Goal: Navigation & Orientation: Find specific page/section

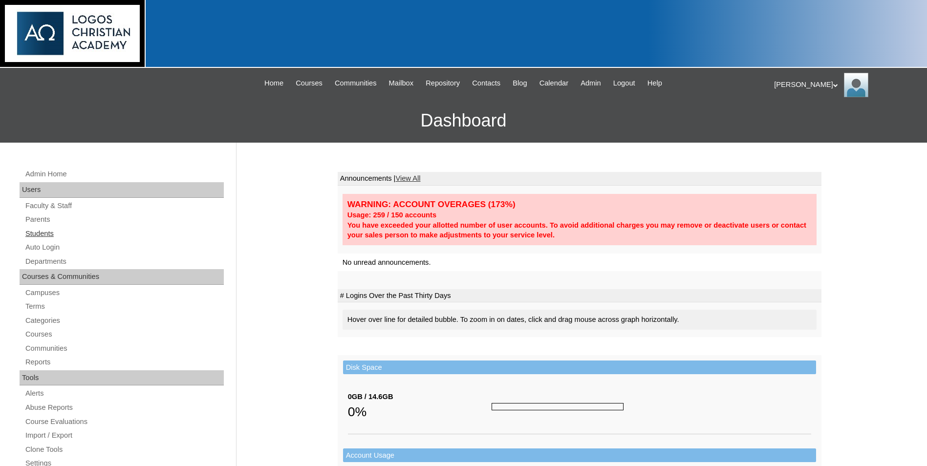
click at [40, 235] on link "Students" at bounding box center [123, 234] width 199 height 12
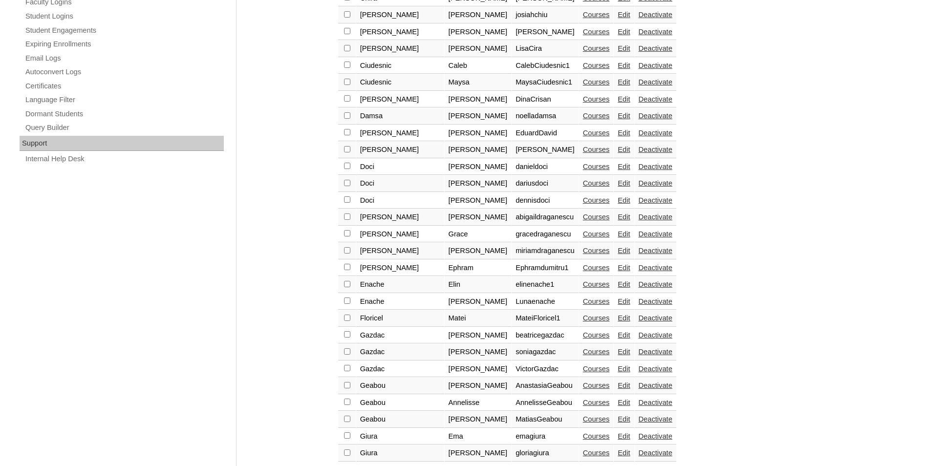
scroll to position [679, 0]
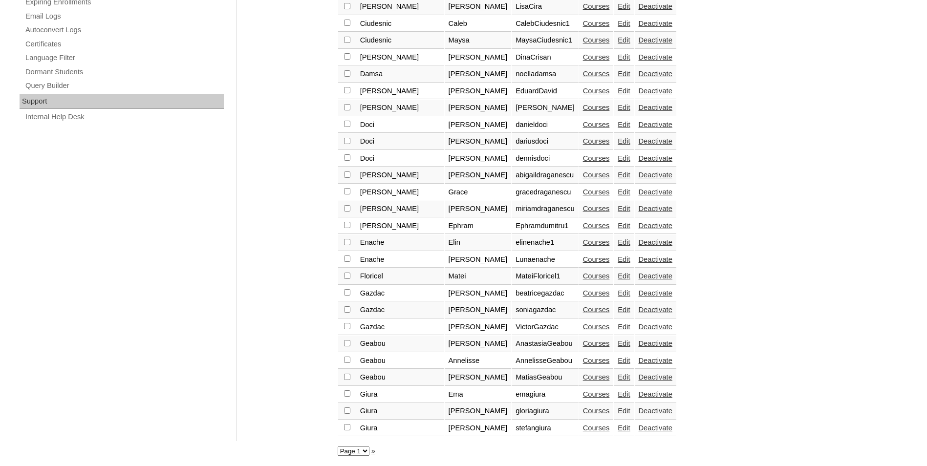
click at [354, 450] on select "Page 1 Page 2 Page 3" at bounding box center [354, 451] width 32 height 9
select select "admin_students.php?page=3"
click at [338, 447] on select "Page 1 Page 2 Page 3" at bounding box center [354, 451] width 32 height 9
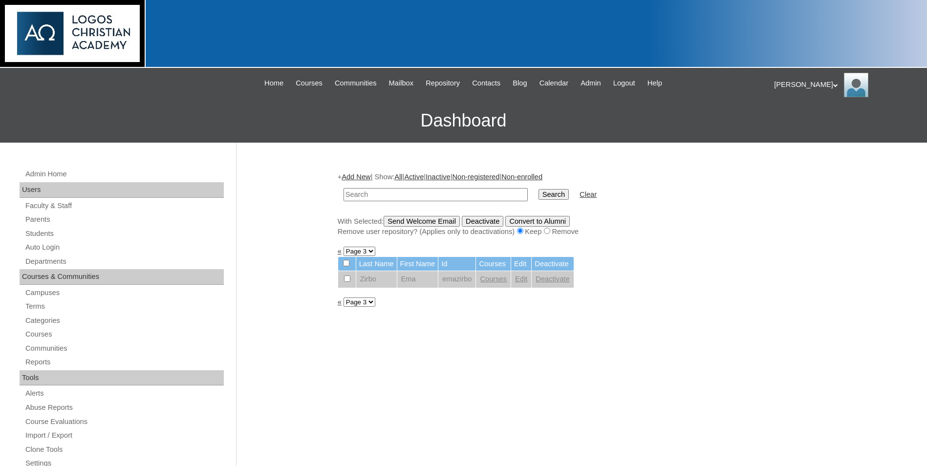
click at [366, 304] on select "Page 1 Page 2 Page 3" at bounding box center [360, 302] width 32 height 9
select select "admin_students.php?&page=2"
click at [344, 299] on select "Page 1 Page 2 Page 3" at bounding box center [360, 302] width 32 height 9
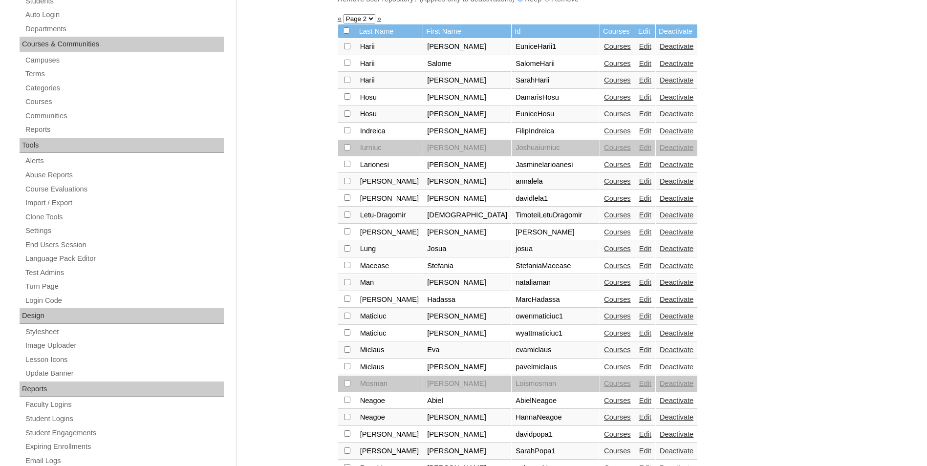
scroll to position [49, 0]
